Goal: Task Accomplishment & Management: Use online tool/utility

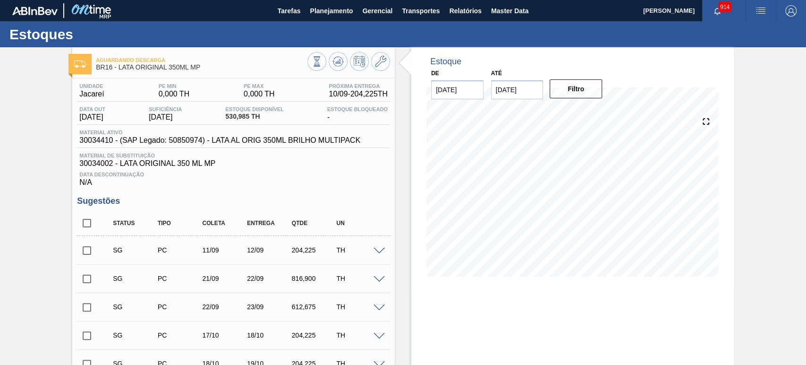
click at [424, 248] on div "10/09 Projeção de Estoque 405.033 Nec.SAP 942.852 Política Objetiva 0 Pedidos 1…" at bounding box center [573, 196] width 300 height 189
click at [502, 11] on span "Master Data" at bounding box center [509, 10] width 37 height 11
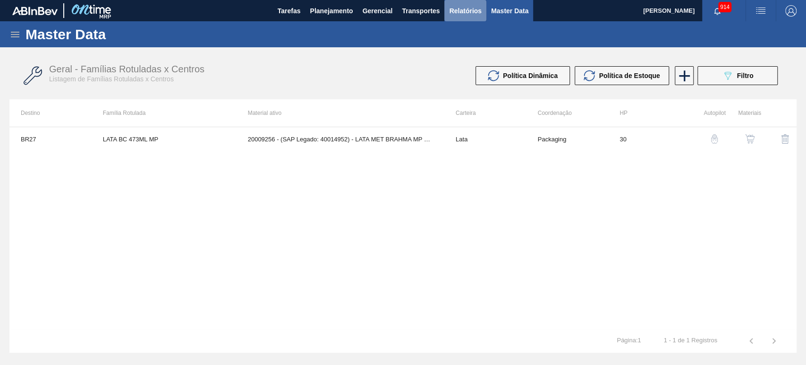
click at [459, 9] on span "Relatórios" at bounding box center [465, 10] width 32 height 11
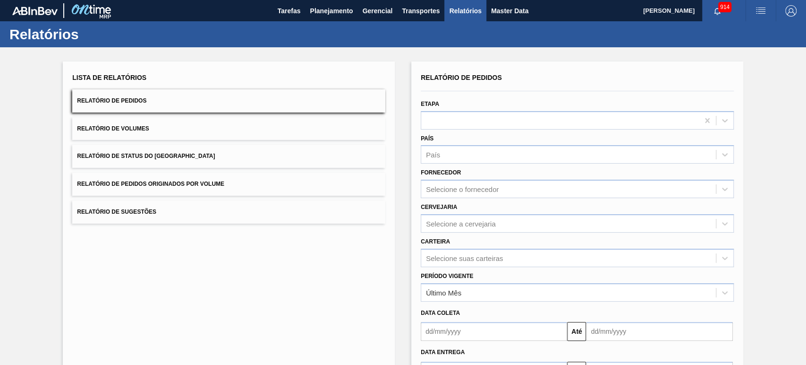
click at [130, 129] on span "Relatório de Volumes" at bounding box center [113, 128] width 72 height 7
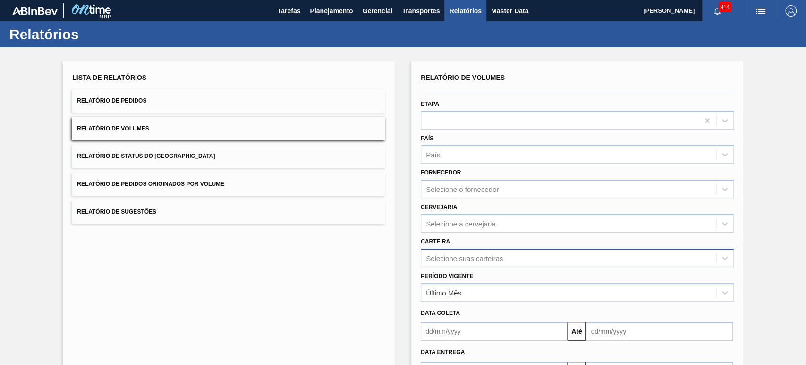
click at [454, 260] on div "Selecione suas carteiras" at bounding box center [577, 257] width 313 height 18
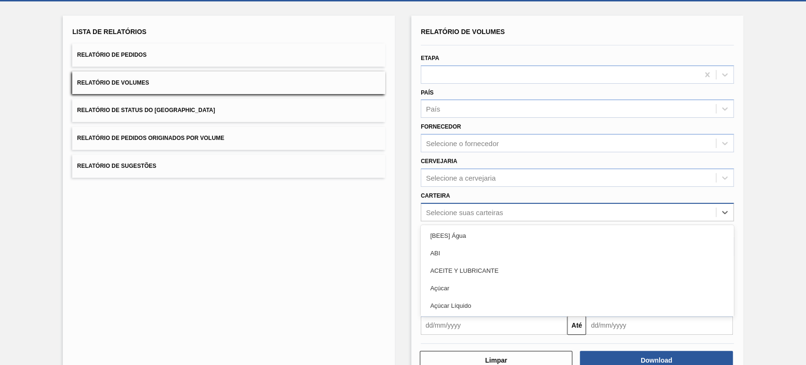
scroll to position [51, 0]
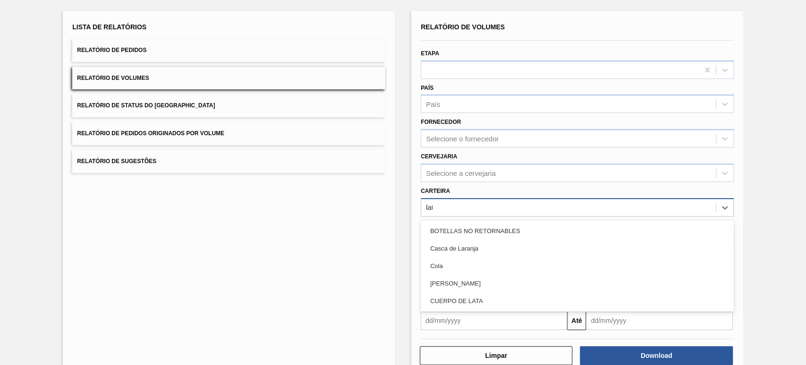
type input "lata"
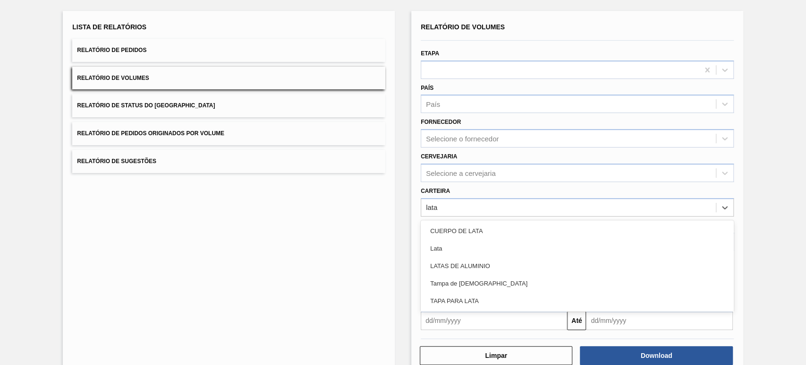
click at [442, 249] on div "Lata" at bounding box center [577, 247] width 313 height 17
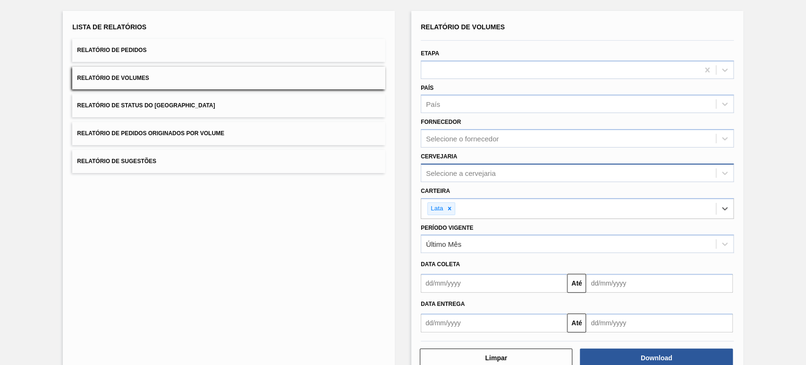
click at [459, 171] on div "Selecione a cervejaria" at bounding box center [461, 173] width 70 height 8
type input "agudo"
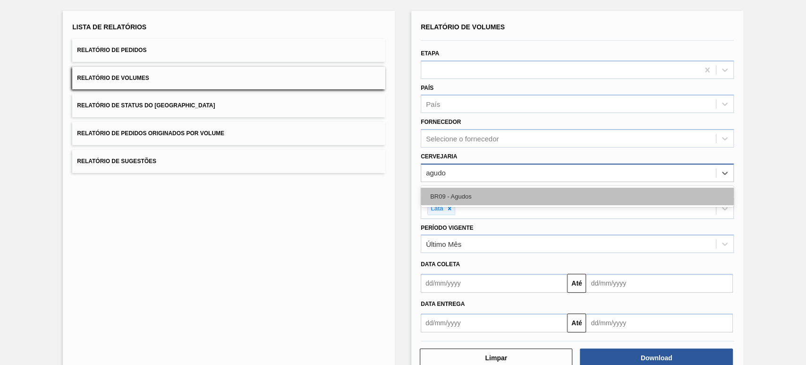
click at [467, 190] on div "BR09 - Agudos" at bounding box center [577, 195] width 313 height 17
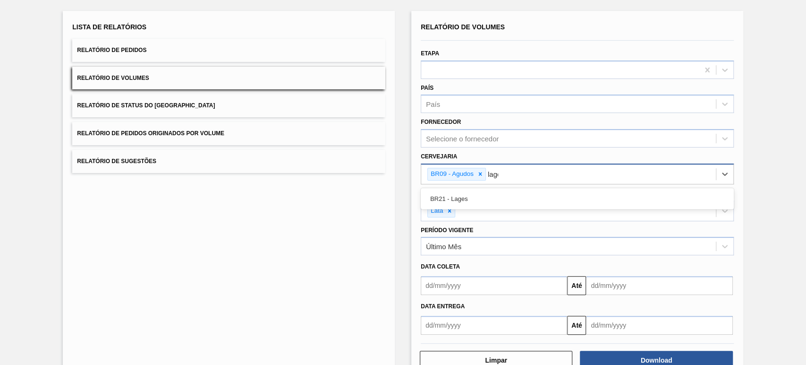
type input "lages"
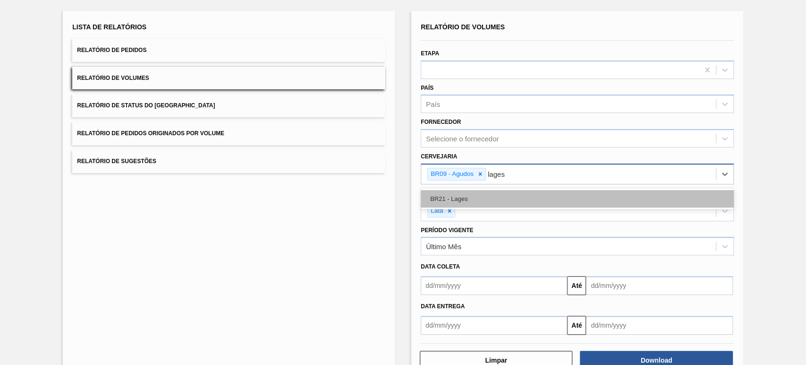
click at [458, 195] on div "BR21 - Lages" at bounding box center [577, 198] width 313 height 17
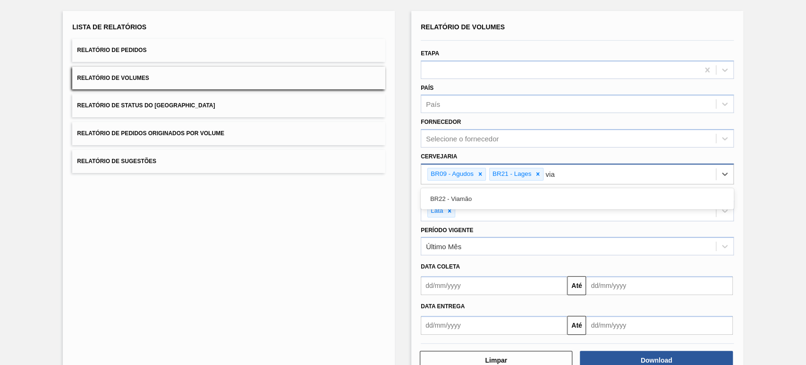
type input "viam"
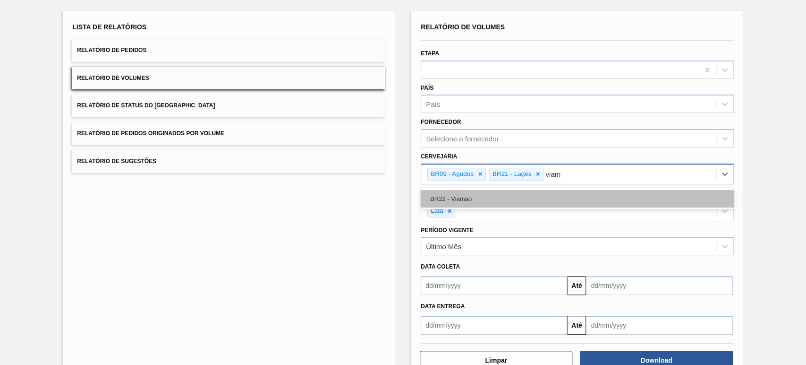
click at [458, 195] on div "BR22 - Viamão" at bounding box center [577, 198] width 313 height 17
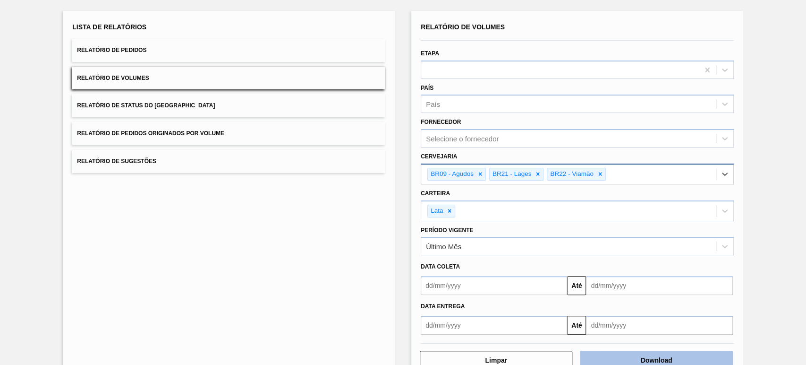
click at [629, 355] on button "Download" at bounding box center [656, 359] width 153 height 19
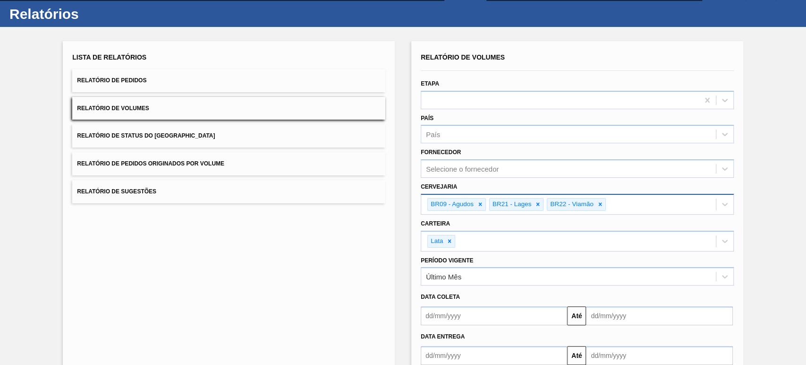
scroll to position [0, 0]
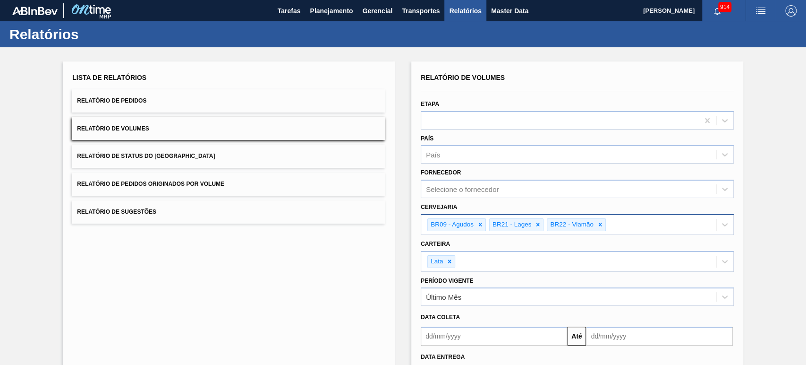
click at [756, 10] on img "button" at bounding box center [760, 10] width 11 height 11
click at [733, 54] on li "Upload de Volumes" at bounding box center [755, 50] width 86 height 17
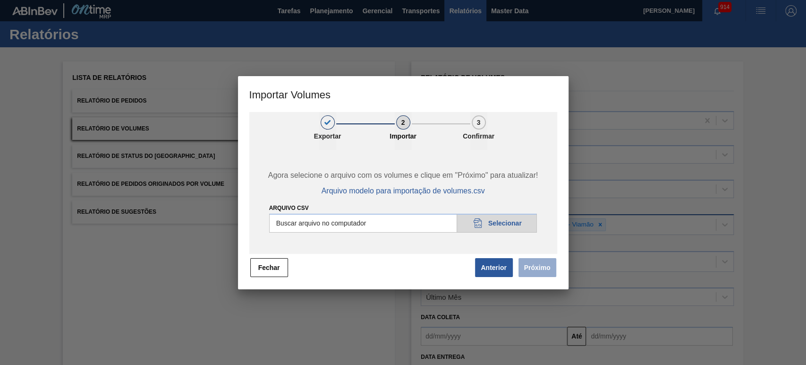
click at [510, 227] on input "Arquivo csv" at bounding box center [403, 222] width 268 height 19
type input "C:\fakepath\Template Subida LM.csv"
click at [546, 276] on button "Próximo" at bounding box center [537, 267] width 38 height 19
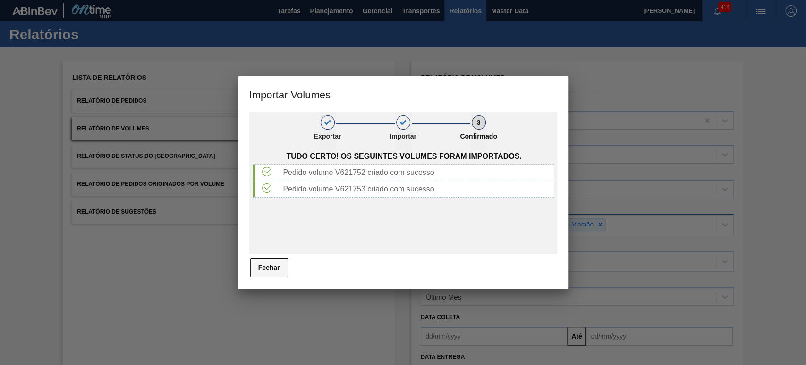
click at [280, 263] on button "Fechar" at bounding box center [269, 267] width 38 height 19
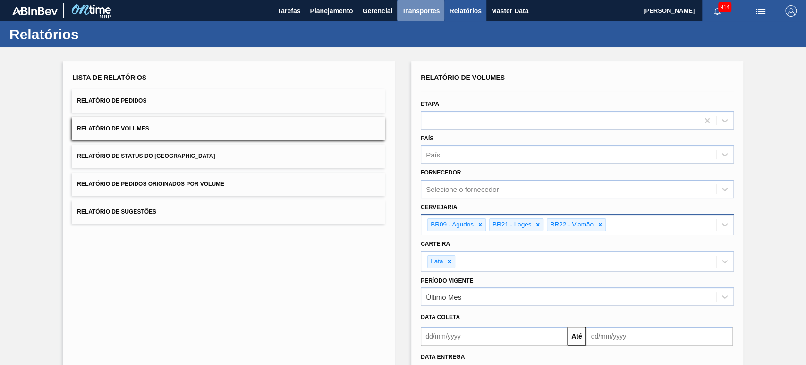
click at [410, 17] on button "Transportes" at bounding box center [420, 10] width 47 height 21
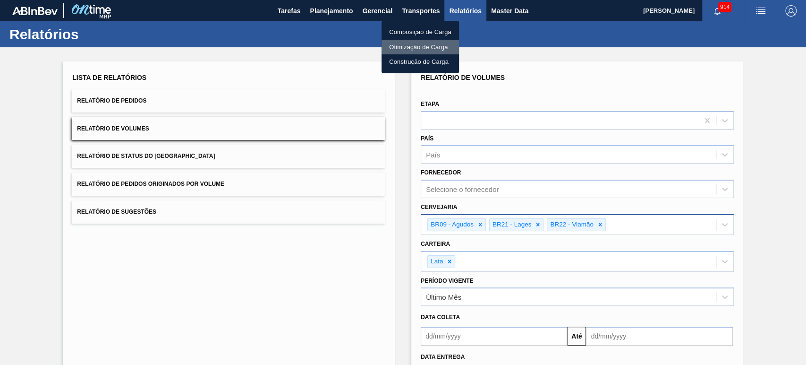
click at [406, 41] on li "Otimização de Carga" at bounding box center [420, 47] width 77 height 15
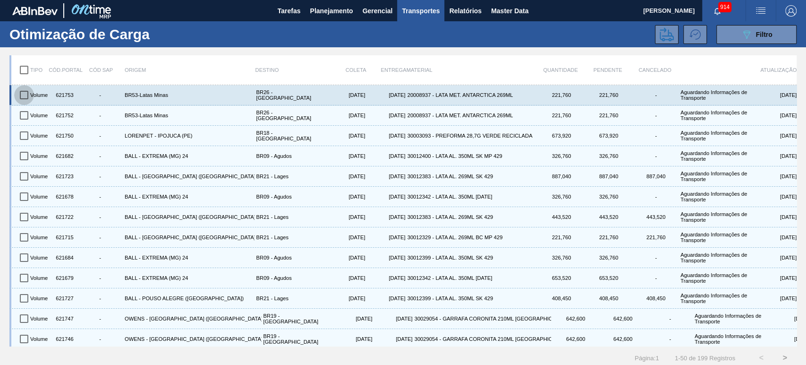
drag, startPoint x: 23, startPoint y: 94, endPoint x: 23, endPoint y: 112, distance: 17.5
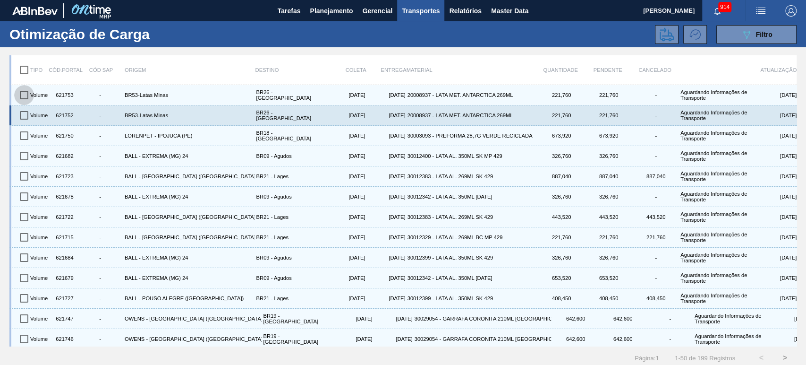
click at [23, 95] on input "checkbox" at bounding box center [24, 95] width 20 height 20
checkbox input "true"
click at [23, 115] on input "checkbox" at bounding box center [24, 115] width 20 height 20
checkbox input "true"
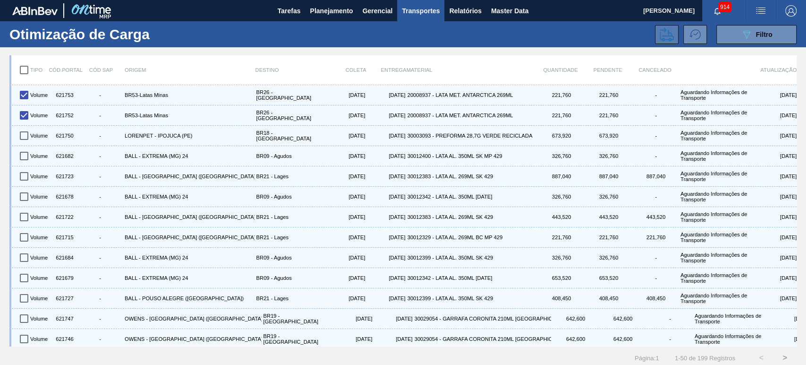
click at [665, 33] on icon at bounding box center [667, 34] width 14 height 14
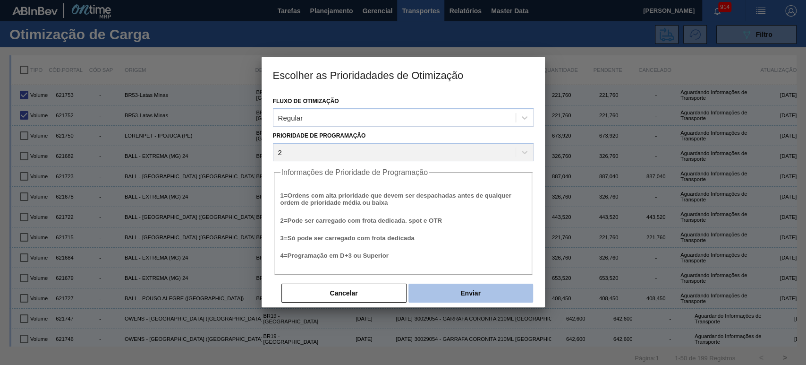
click at [455, 291] on button "Enviar" at bounding box center [470, 292] width 125 height 19
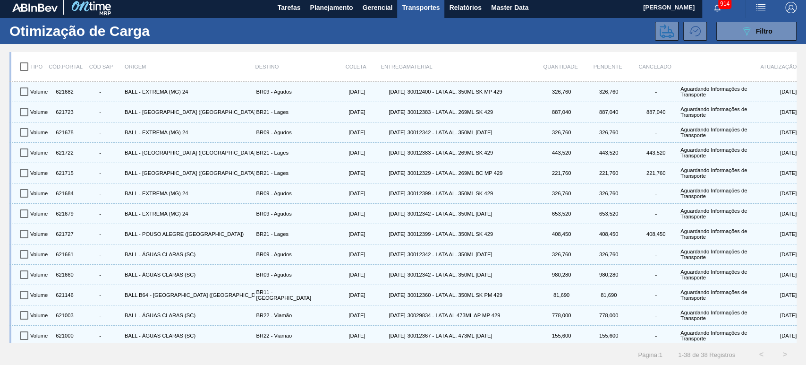
scroll to position [4, 0]
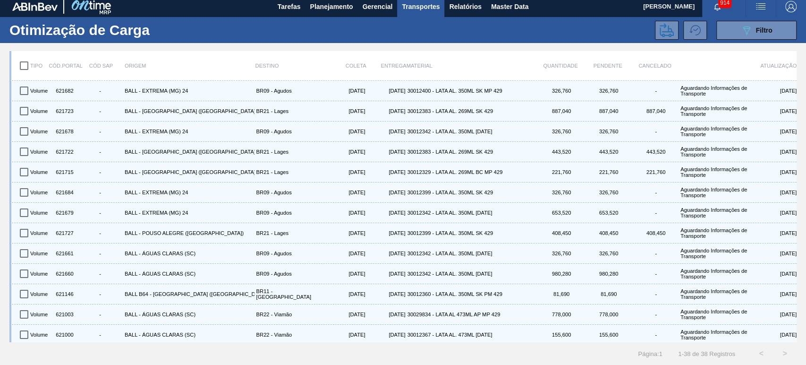
click at [489, 48] on div "Tipo Cód.Portal Cód SAP Origem Destino Coleta Entrega Material Quantidade Pende…" at bounding box center [403, 204] width 806 height 322
